Goal: Information Seeking & Learning: Learn about a topic

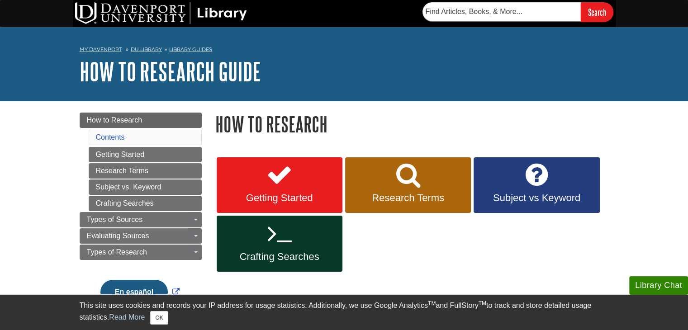
click at [273, 214] on div "Getting Started Research Terms Subject vs Keyword Crafting Searches" at bounding box center [411, 215] width 393 height 118
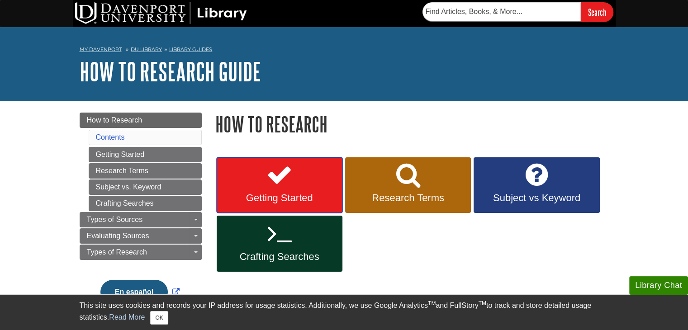
click at [282, 190] on link "Getting Started" at bounding box center [280, 185] width 126 height 56
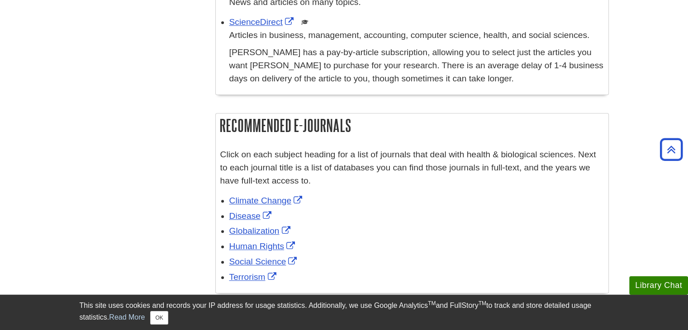
scroll to position [362, 0]
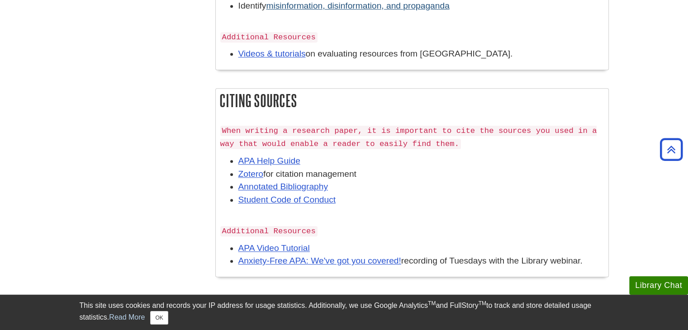
scroll to position [904, 0]
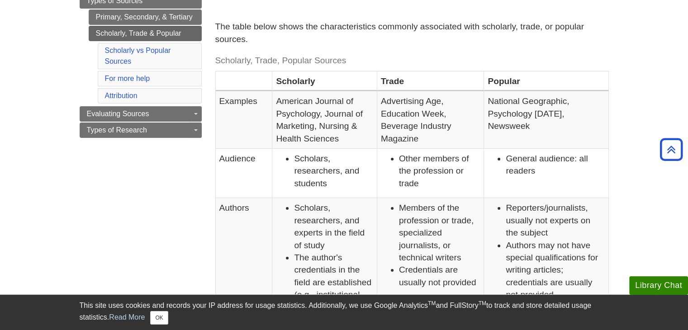
scroll to position [90, 0]
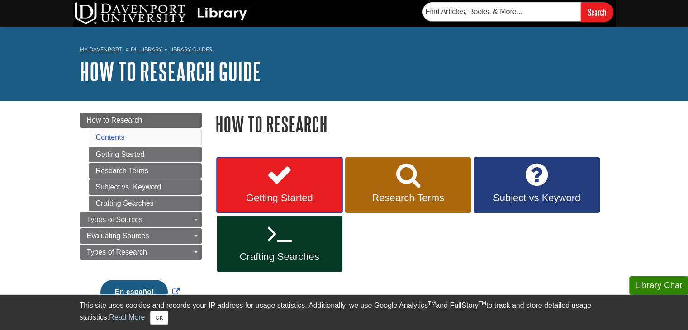
click at [277, 174] on icon at bounding box center [279, 175] width 26 height 26
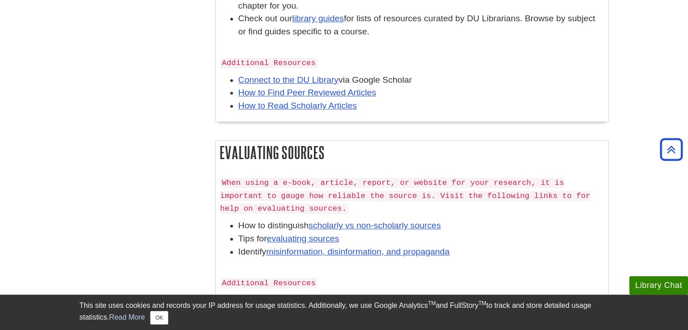
scroll to position [633, 0]
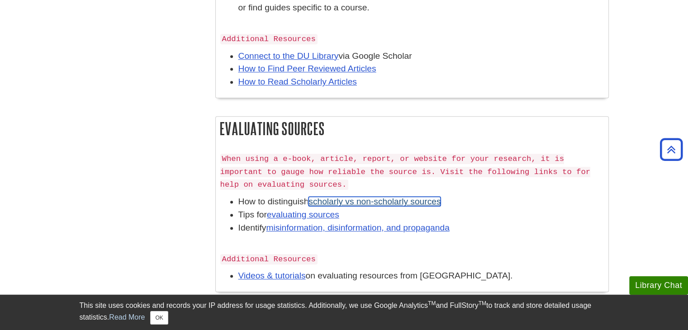
click at [344, 200] on link "scholarly vs non-scholarly sources" at bounding box center [374, 201] width 132 height 9
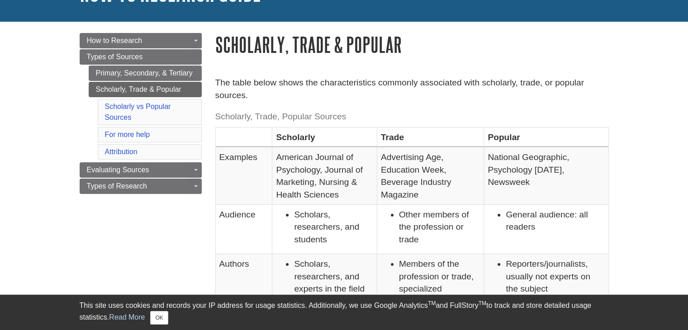
scroll to position [90, 0]
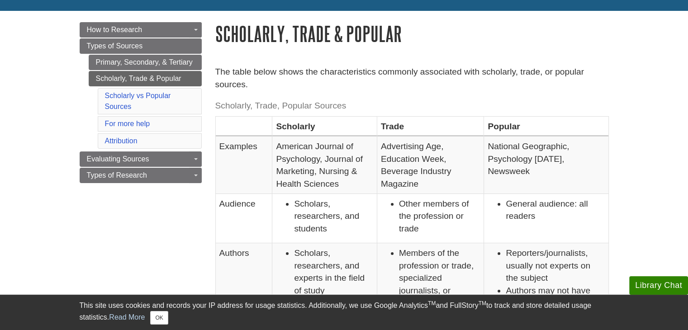
click at [305, 125] on th "Scholarly" at bounding box center [324, 126] width 105 height 20
copy th "Scholarly"
